Goal: Information Seeking & Learning: Find specific fact

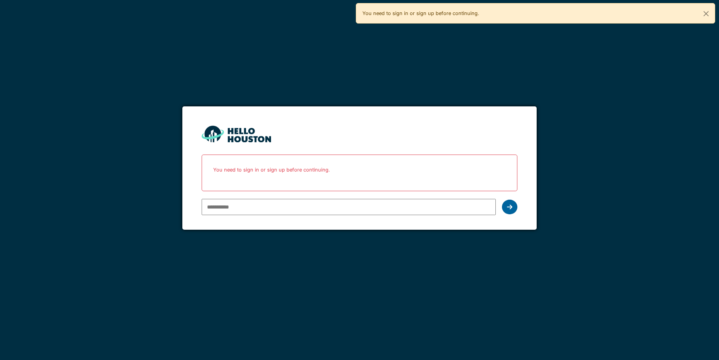
type input "**********"
click at [510, 207] on icon at bounding box center [509, 207] width 5 height 6
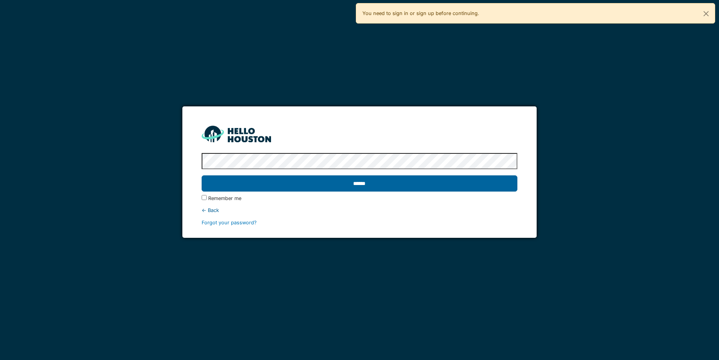
click at [355, 182] on input "******" at bounding box center [360, 183] width 316 height 16
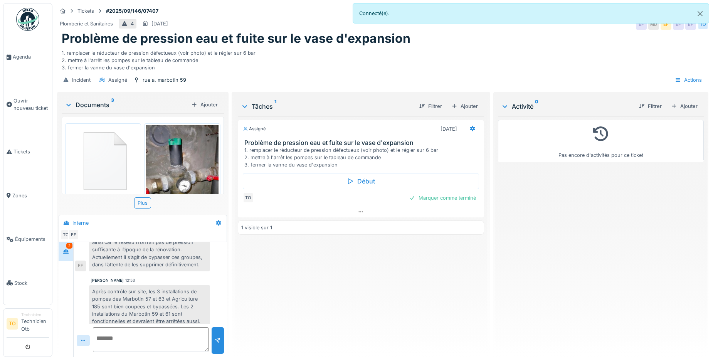
scroll to position [119, 0]
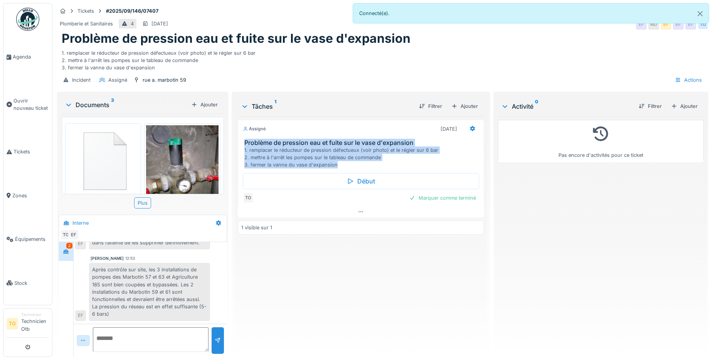
drag, startPoint x: 362, startPoint y: 166, endPoint x: 239, endPoint y: 141, distance: 125.5
click at [239, 141] on div "Problème de pression eau et fuite sur le vase d'expansion 1. remplacer le réduc…" at bounding box center [361, 154] width 246 height 30
drag, startPoint x: 239, startPoint y: 141, endPoint x: 273, endPoint y: 147, distance: 35.2
copy div "Problème de pression eau et fuite sur le vase d'expansion 1. remplacer le réduc…"
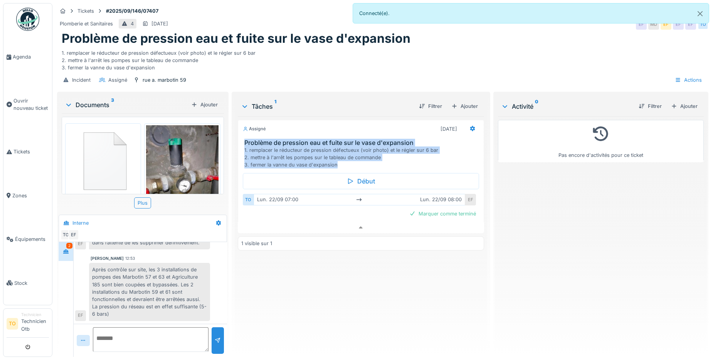
scroll to position [0, 0]
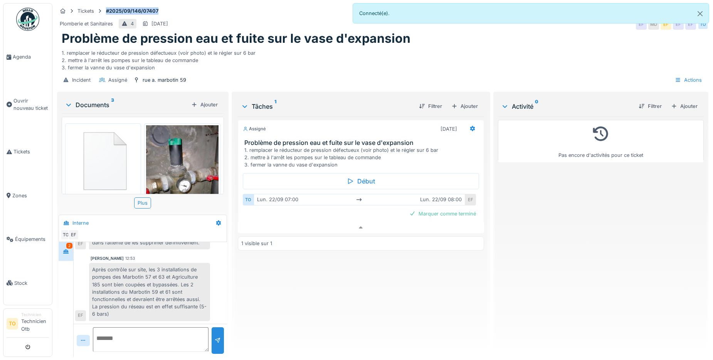
drag, startPoint x: 165, startPoint y: 10, endPoint x: 104, endPoint y: 9, distance: 60.5
click at [104, 9] on div "Tickets #2025/09/146/07407" at bounding box center [383, 11] width 652 height 10
copy strong "#2025/09/146/07407"
